Goal: Book appointment/travel/reservation

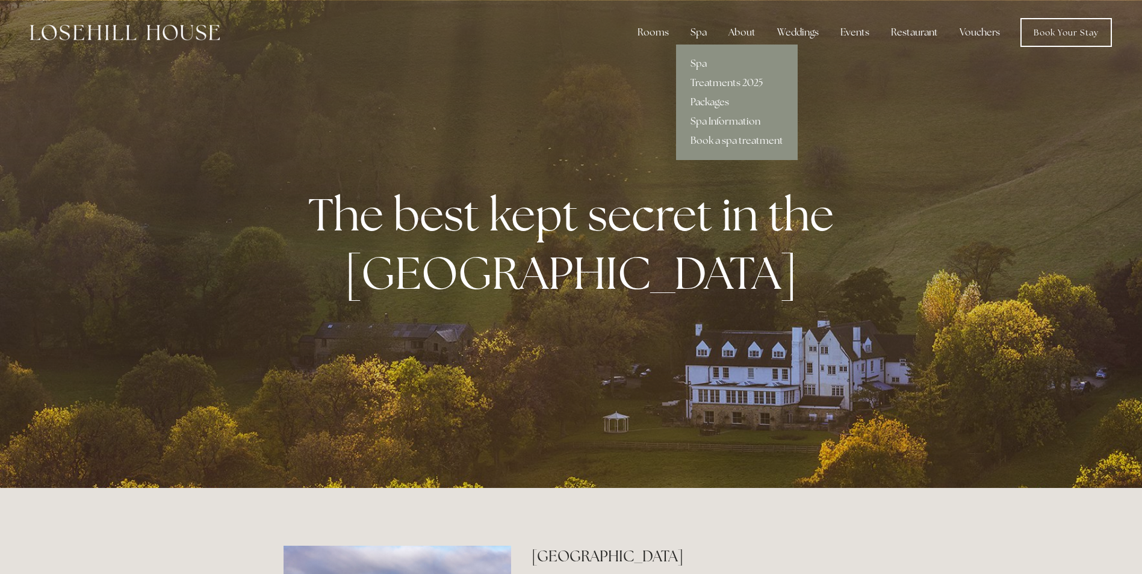
click at [720, 105] on link "Packages" at bounding box center [737, 102] width 122 height 19
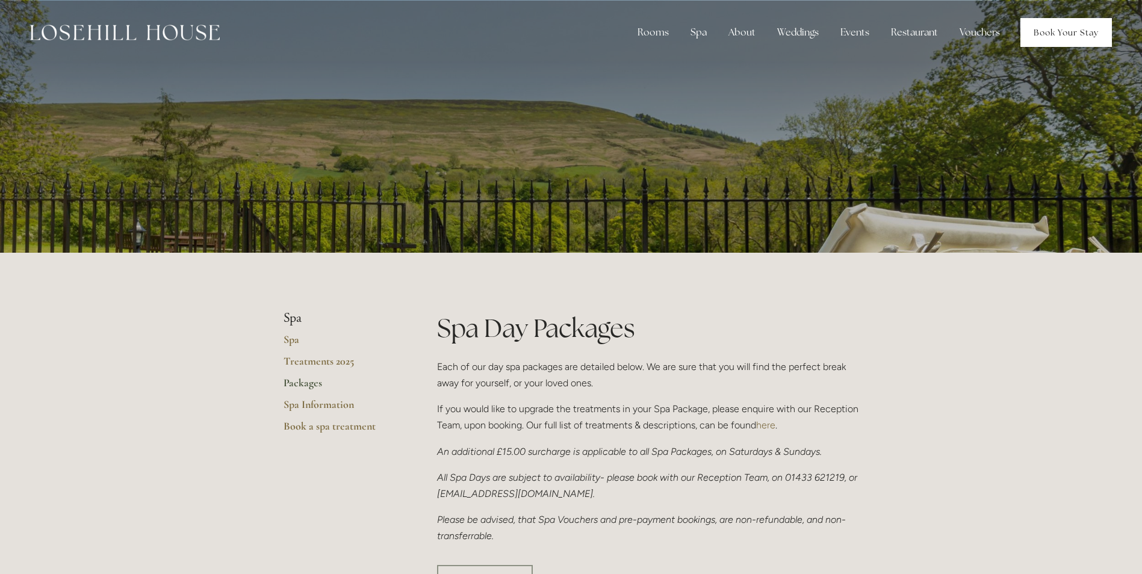
click at [1076, 36] on link "Book Your Stay" at bounding box center [1067, 32] width 92 height 29
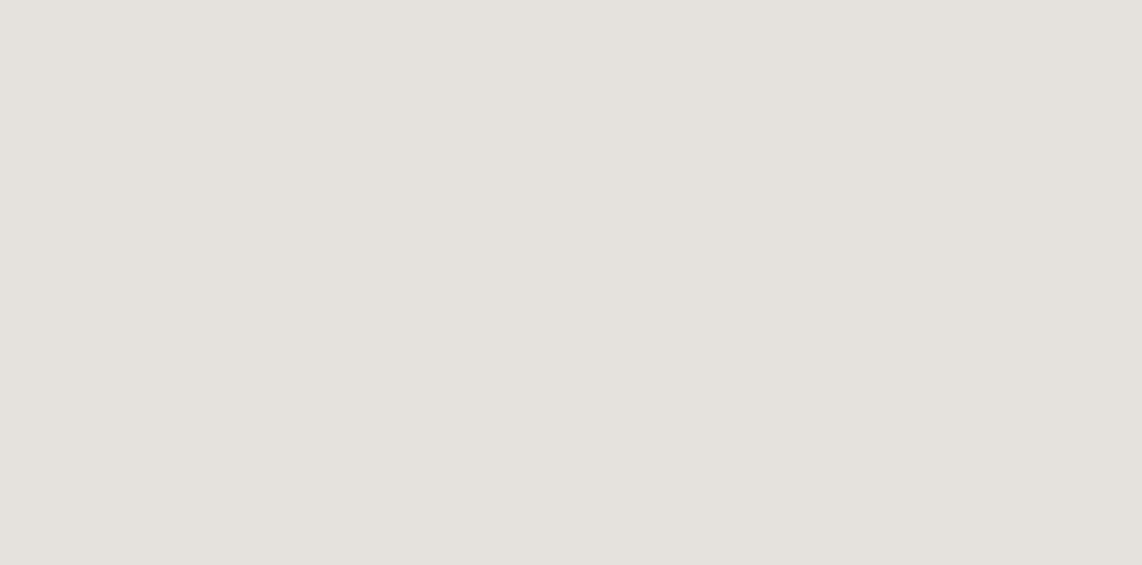
scroll to position [382, 0]
